Goal: Task Accomplishment & Management: Use online tool/utility

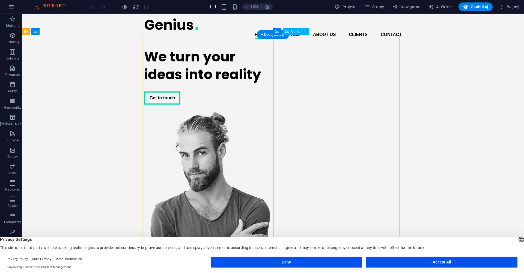
click at [271, 146] on figure at bounding box center [207, 215] width 127 height 208
click at [297, 34] on div "Obraz" at bounding box center [292, 31] width 19 height 7
click at [288, 30] on icon at bounding box center [287, 31] width 4 height 7
drag, startPoint x: 288, startPoint y: 30, endPoint x: 172, endPoint y: 22, distance: 116.1
click at [288, 30] on icon at bounding box center [287, 31] width 4 height 7
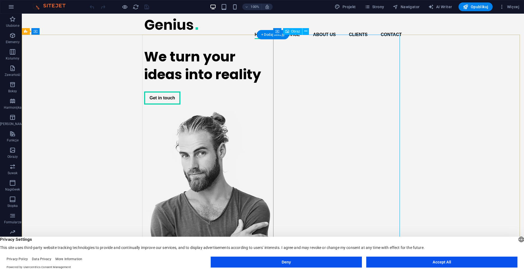
select select "px"
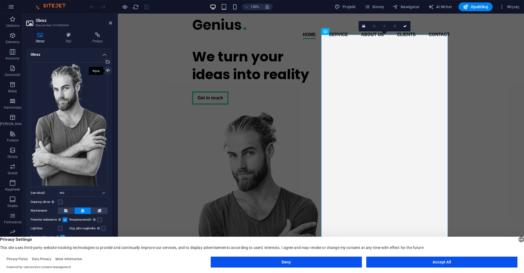
click at [109, 71] on div "Wgraj" at bounding box center [107, 71] width 8 height 8
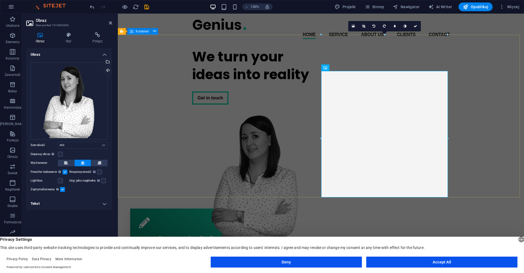
click at [317, 55] on div "We turn your ideas into reality Get in touch" at bounding box center [321, 140] width 406 height 194
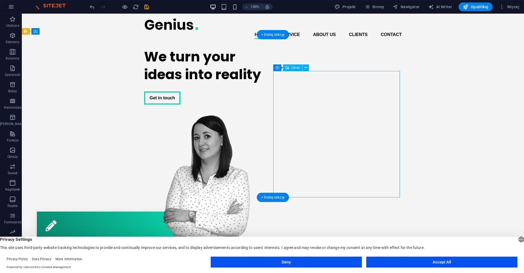
click at [271, 113] on figure at bounding box center [207, 174] width 127 height 126
click at [271, 111] on figure at bounding box center [207, 174] width 127 height 126
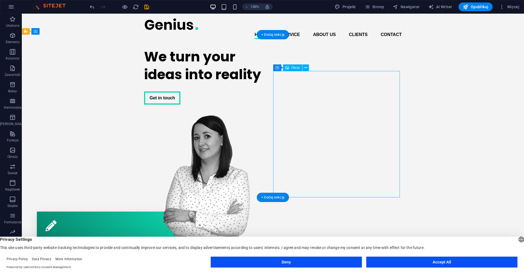
select select "px"
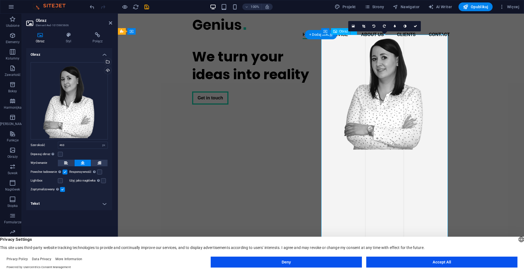
drag, startPoint x: 322, startPoint y: 72, endPoint x: 346, endPoint y: 165, distance: 96.3
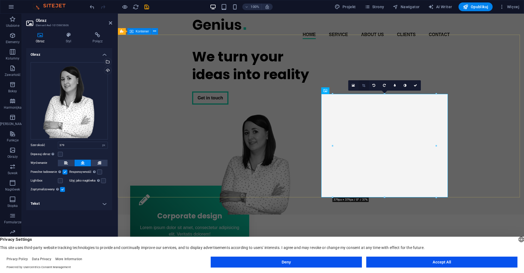
click at [365, 85] on icon at bounding box center [363, 85] width 3 height 3
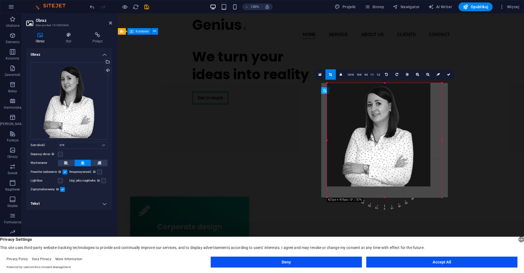
drag, startPoint x: 333, startPoint y: 93, endPoint x: 203, endPoint y: 69, distance: 131.7
click at [321, 82] on div "Przeciągnij tutaj, aby zastąpić istniejącą zawartość. Naciśnij „Ctrl”, jeśli ch…" at bounding box center [321, 139] width 406 height 251
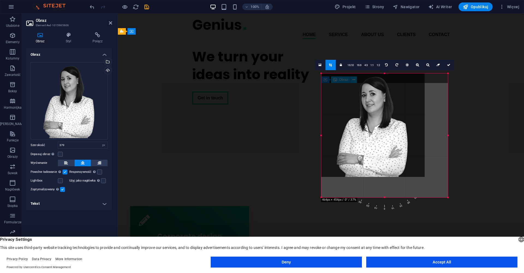
drag, startPoint x: 430, startPoint y: 186, endPoint x: 458, endPoint y: 208, distance: 35.2
click at [458, 208] on div "Przeciągnij tutaj, aby zastąpić istniejącą zawartość. Naciśnij „Ctrl”, jeśli ch…" at bounding box center [321, 139] width 406 height 251
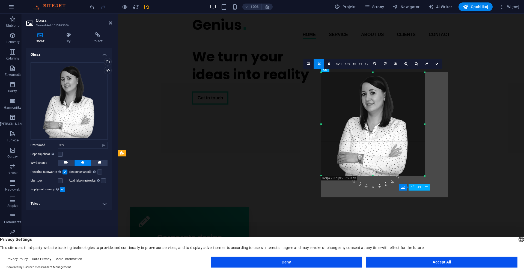
type input "463"
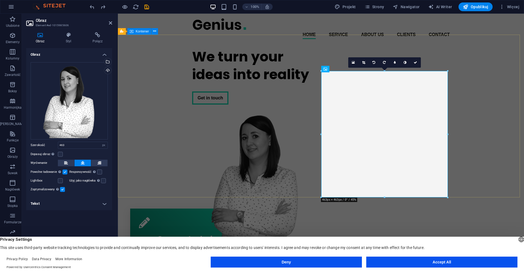
click at [489, 122] on div "We turn your ideas into reality Get in touch" at bounding box center [321, 140] width 406 height 194
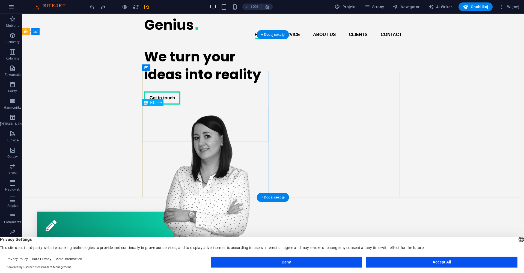
click at [224, 83] on div "We turn your ideas into reality" at bounding box center [207, 66] width 127 height 36
click at [271, 143] on figure at bounding box center [207, 174] width 127 height 126
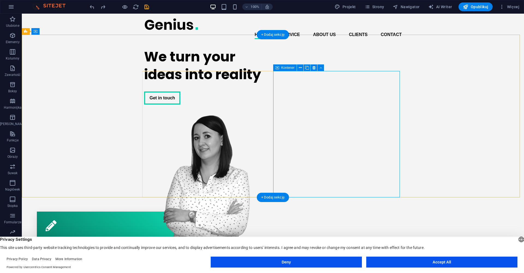
click at [283, 68] on span "Kontener" at bounding box center [288, 67] width 13 height 3
click at [271, 111] on figure at bounding box center [207, 174] width 127 height 126
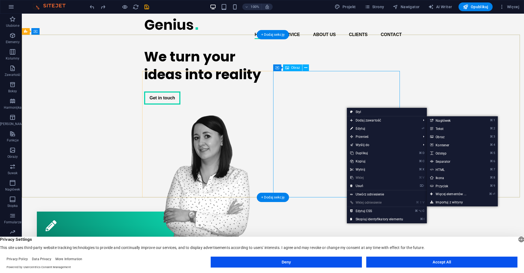
click at [271, 116] on figure at bounding box center [207, 174] width 127 height 126
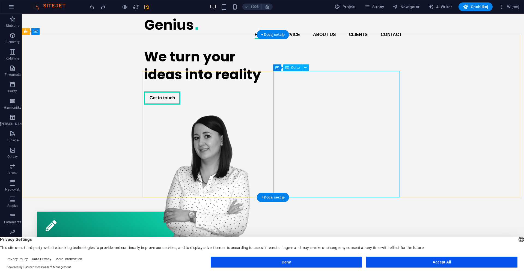
click at [296, 70] on div "Obraz" at bounding box center [292, 67] width 19 height 7
click at [287, 67] on icon at bounding box center [287, 67] width 4 height 7
select select "px"
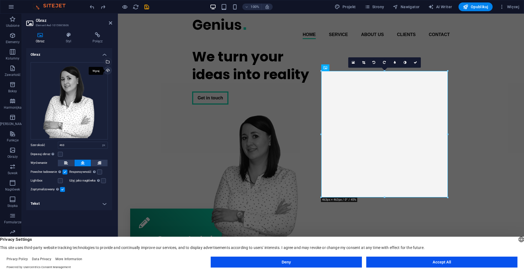
click at [110, 70] on div "Wgraj" at bounding box center [107, 71] width 8 height 8
click at [108, 69] on div "Wgraj" at bounding box center [107, 71] width 8 height 8
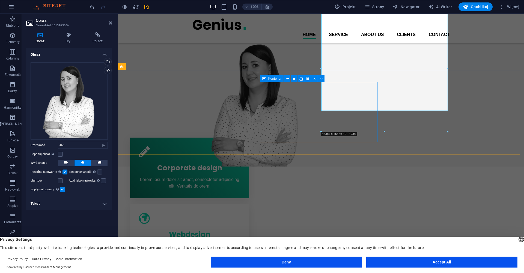
scroll to position [7, 0]
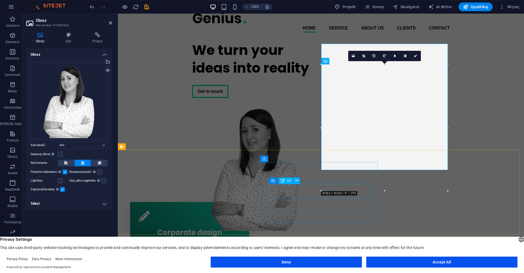
click at [282, 182] on icon at bounding box center [283, 181] width 4 height 7
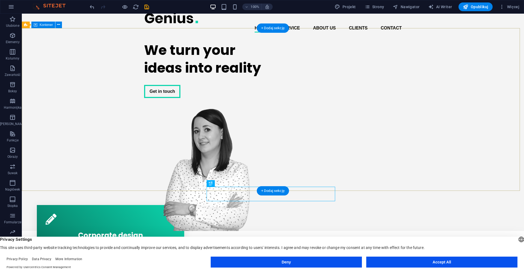
click at [457, 74] on div "We turn your ideas into reality Get in touch" at bounding box center [273, 134] width 503 height 194
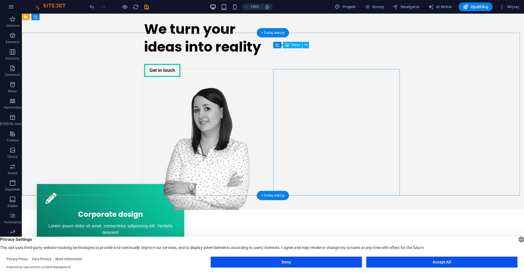
scroll to position [2, 0]
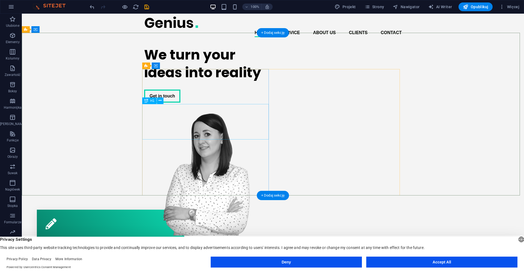
click at [187, 81] on div "We turn your ideas into reality" at bounding box center [207, 64] width 127 height 36
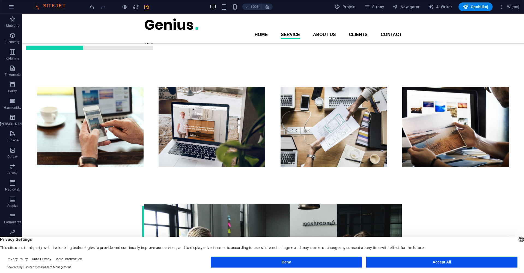
scroll to position [0, 0]
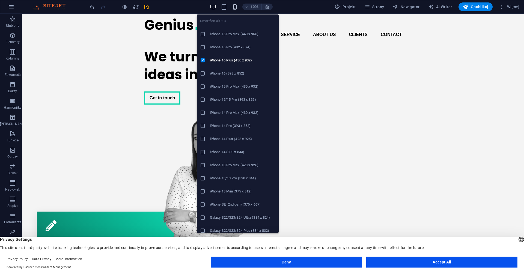
click at [236, 7] on icon "button" at bounding box center [235, 7] width 6 height 6
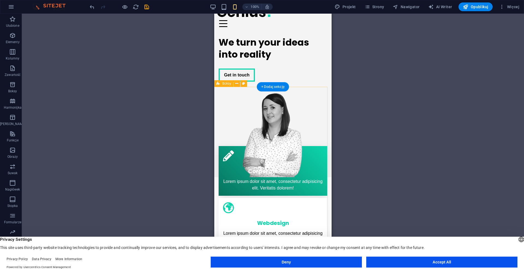
scroll to position [54, 0]
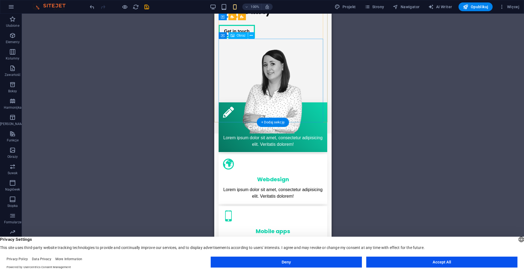
click at [284, 73] on figure at bounding box center [273, 90] width 109 height 87
drag, startPoint x: 283, startPoint y: 74, endPoint x: 283, endPoint y: 64, distance: 9.3
click at [283, 64] on figure at bounding box center [273, 90] width 109 height 87
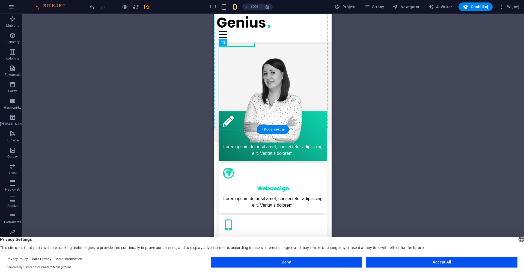
drag, startPoint x: 281, startPoint y: 65, endPoint x: 279, endPoint y: 47, distance: 17.8
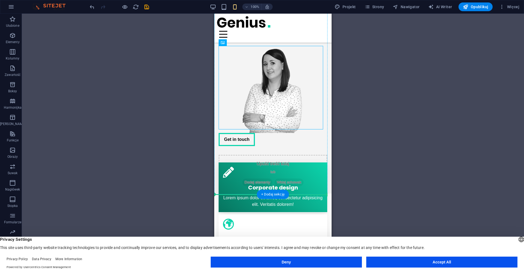
drag, startPoint x: 274, startPoint y: 91, endPoint x: 280, endPoint y: 152, distance: 61.8
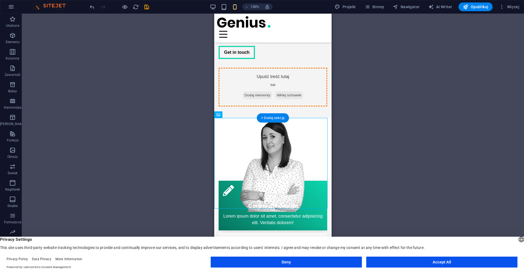
drag, startPoint x: 280, startPoint y: 149, endPoint x: 282, endPoint y: 111, distance: 38.6
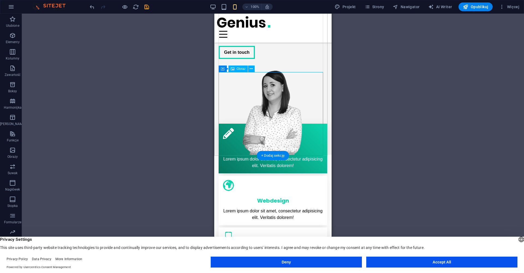
click at [295, 98] on figure at bounding box center [273, 111] width 109 height 87
click at [285, 104] on figure at bounding box center [273, 111] width 109 height 87
